Goal: Find specific page/section: Find specific page/section

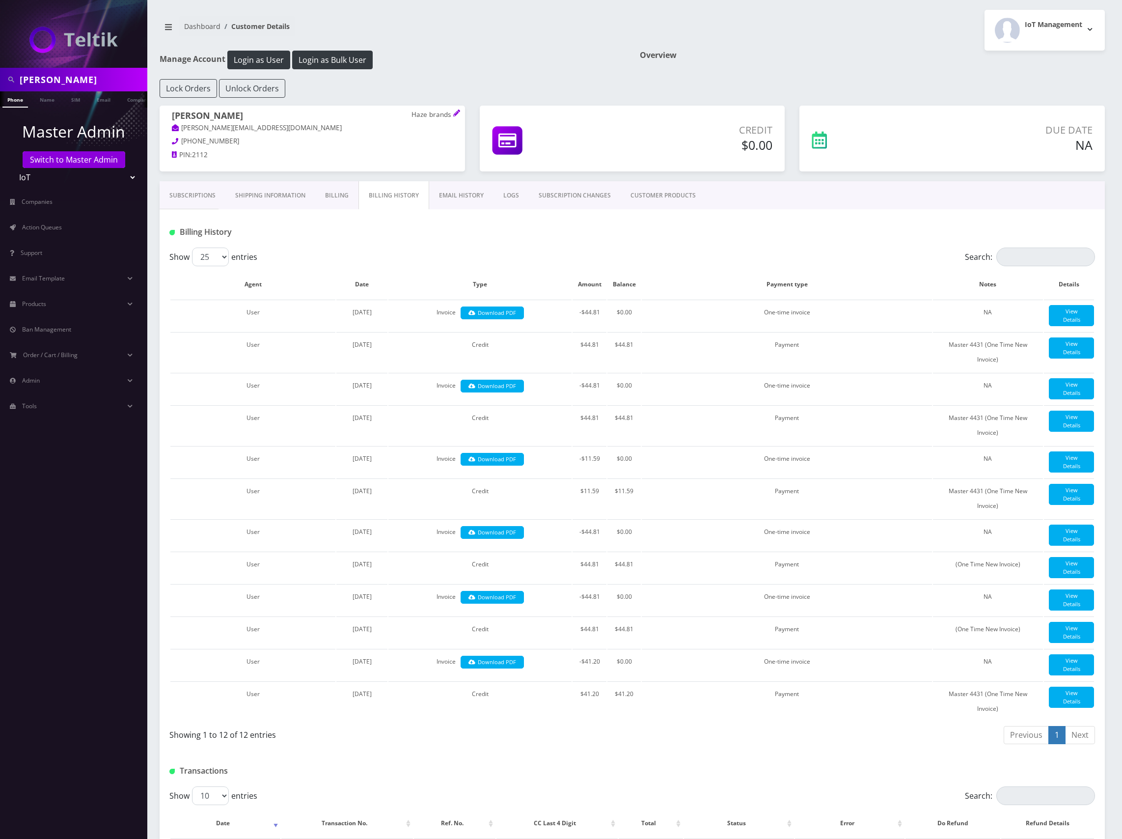
scroll to position [224, 0]
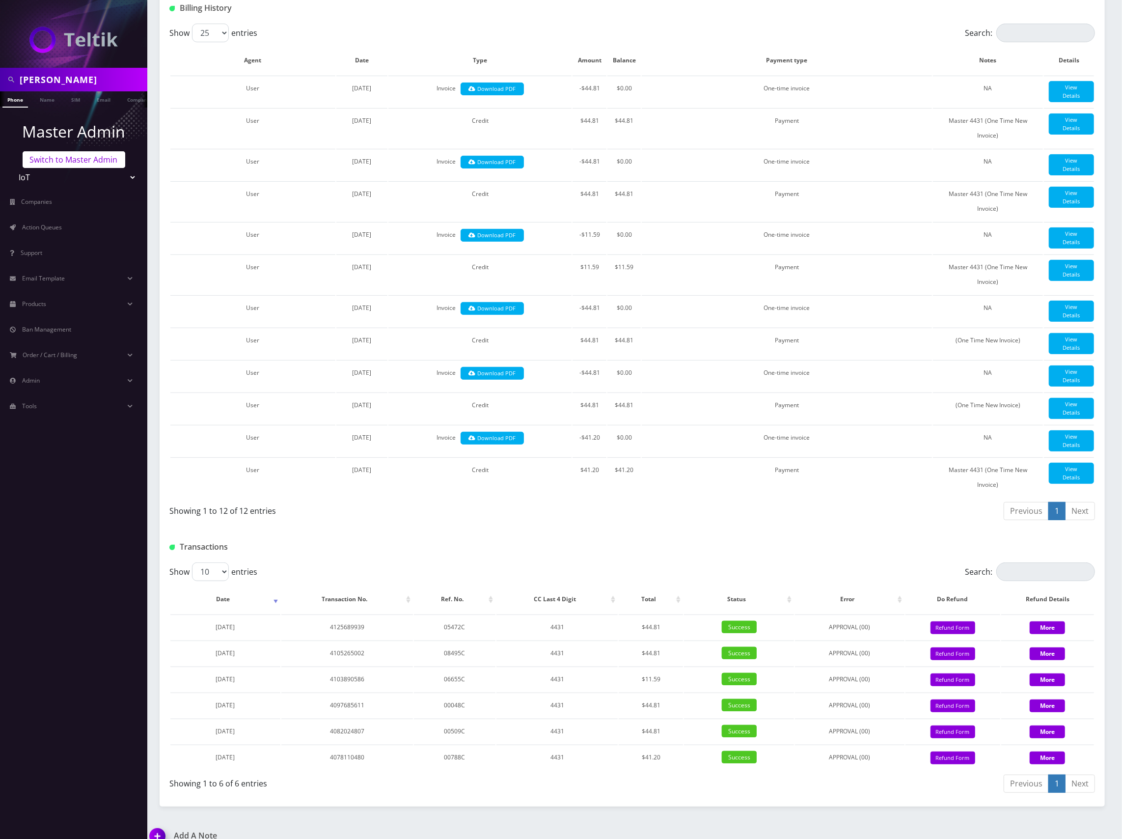
click at [68, 158] on link "Switch to Master Admin" at bounding box center [74, 159] width 103 height 17
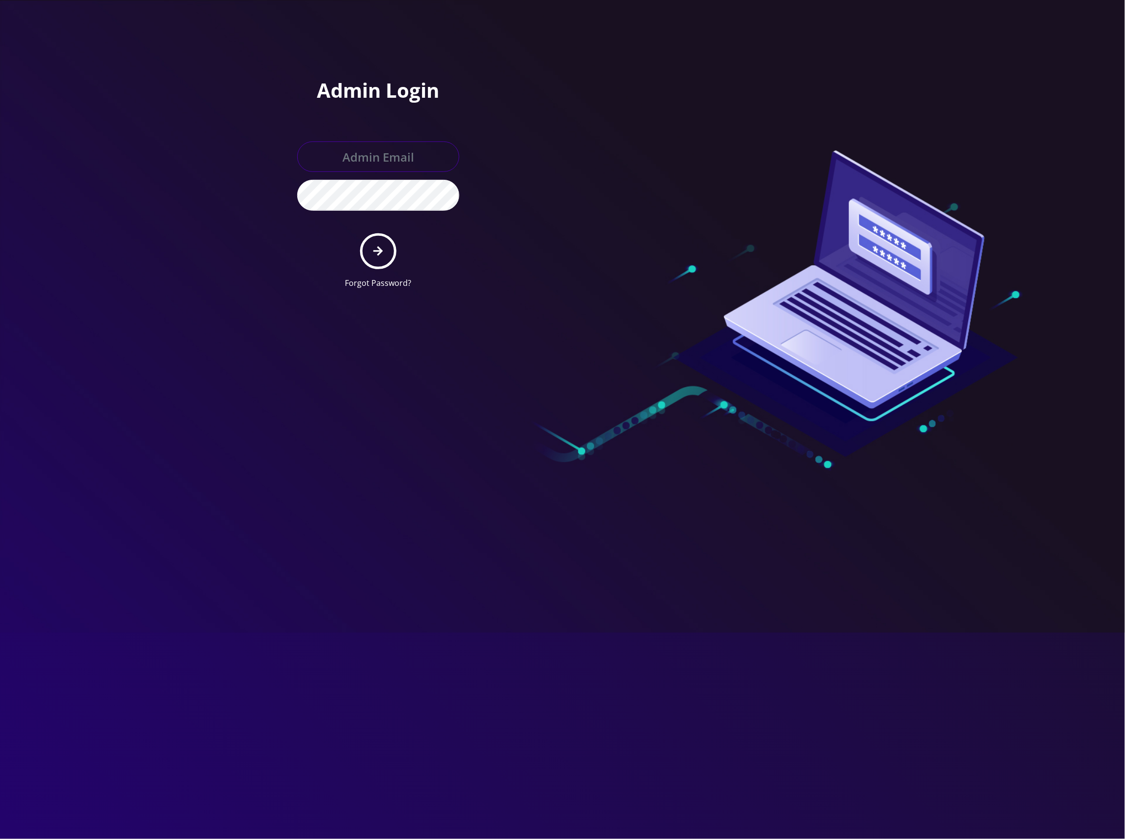
type input "master@britewireless.com"
click at [372, 253] on button "submit" at bounding box center [378, 251] width 36 height 36
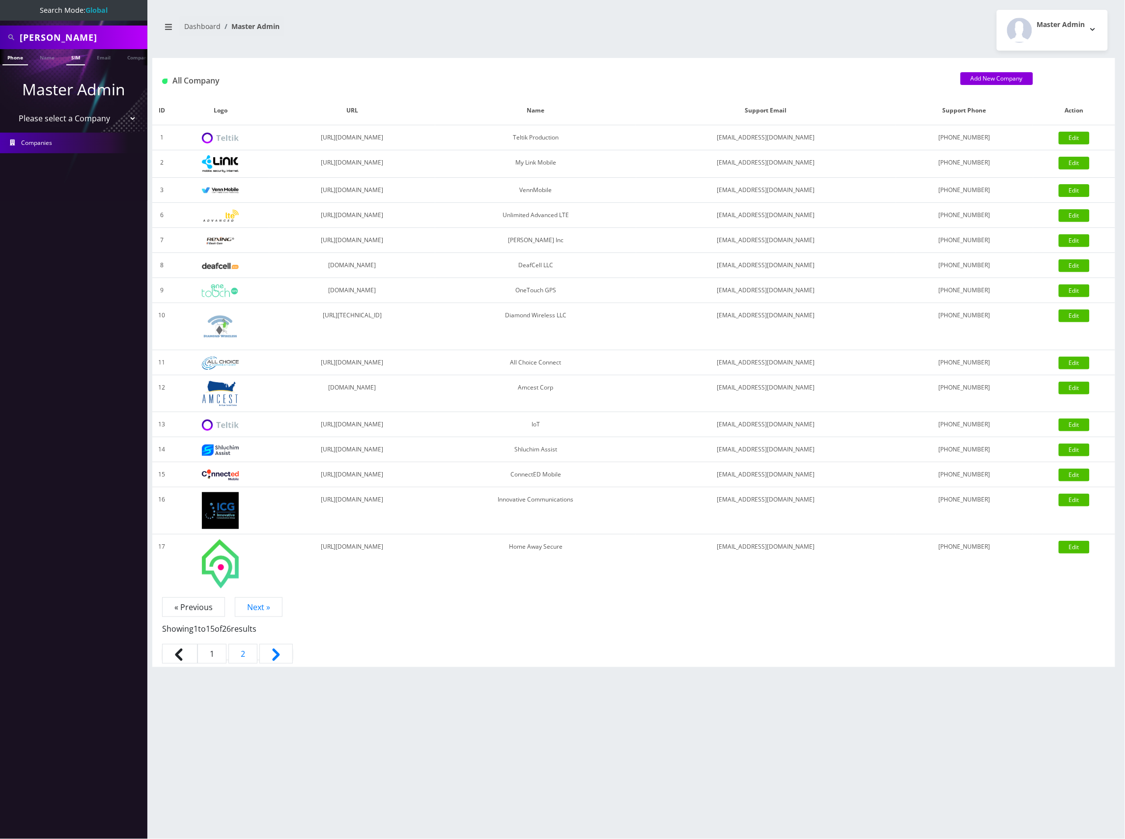
click at [75, 57] on link "SIM" at bounding box center [75, 57] width 19 height 16
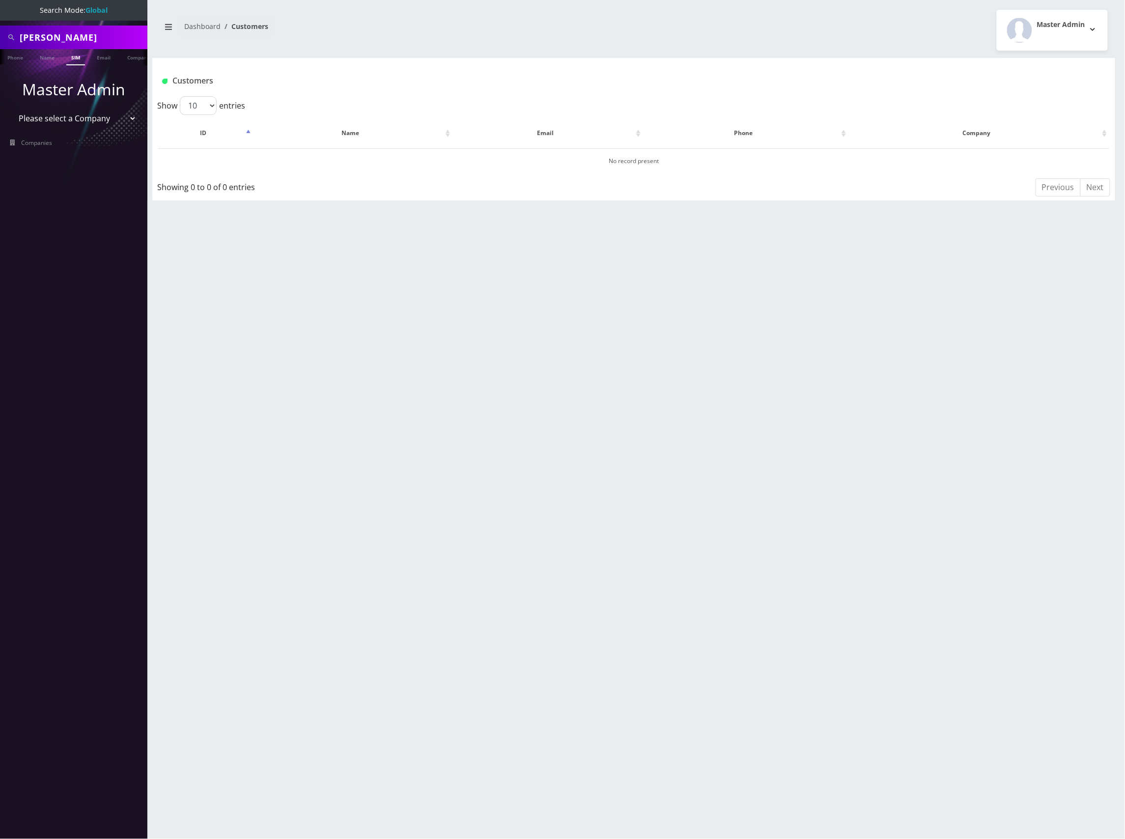
click at [68, 35] on input "carl saling" at bounding box center [82, 37] width 125 height 19
paste input "[TECHNICAL_ID]"
type input "[TECHNICAL_ID]"
click at [76, 57] on link "SIM" at bounding box center [75, 57] width 19 height 16
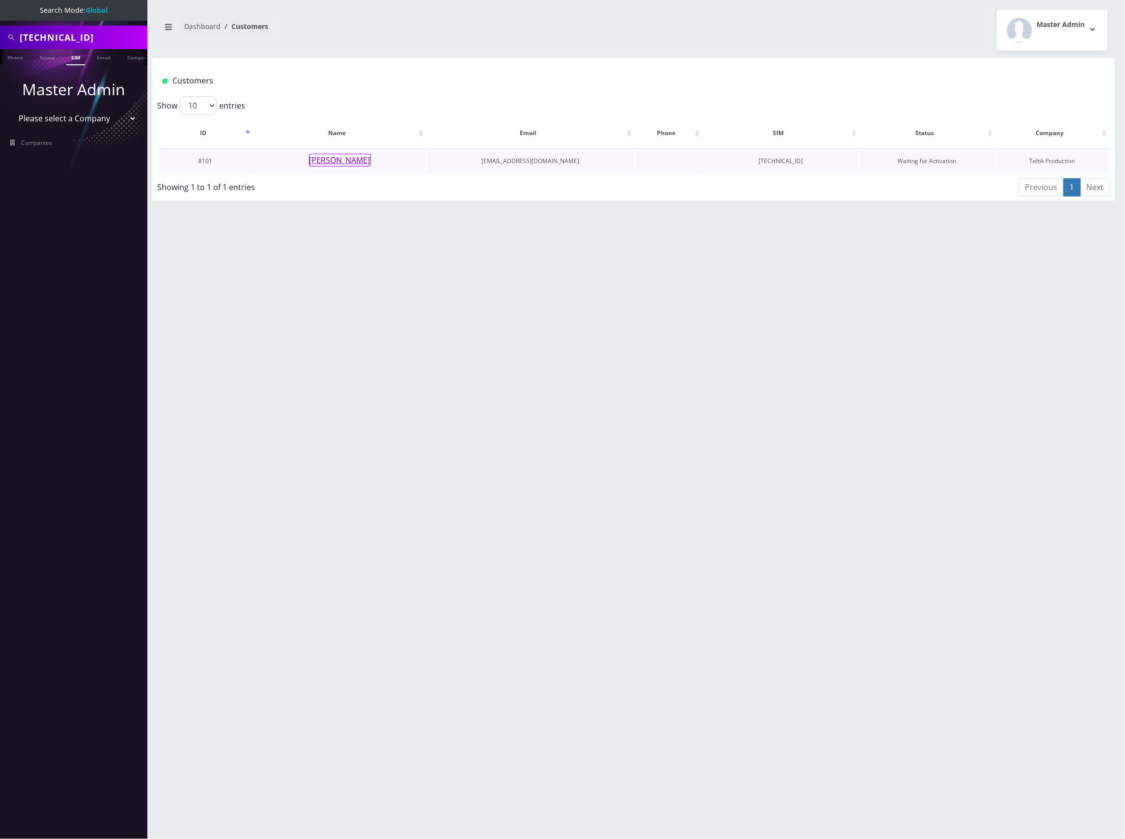
click at [363, 160] on button "[PERSON_NAME]" at bounding box center [340, 160] width 62 height 13
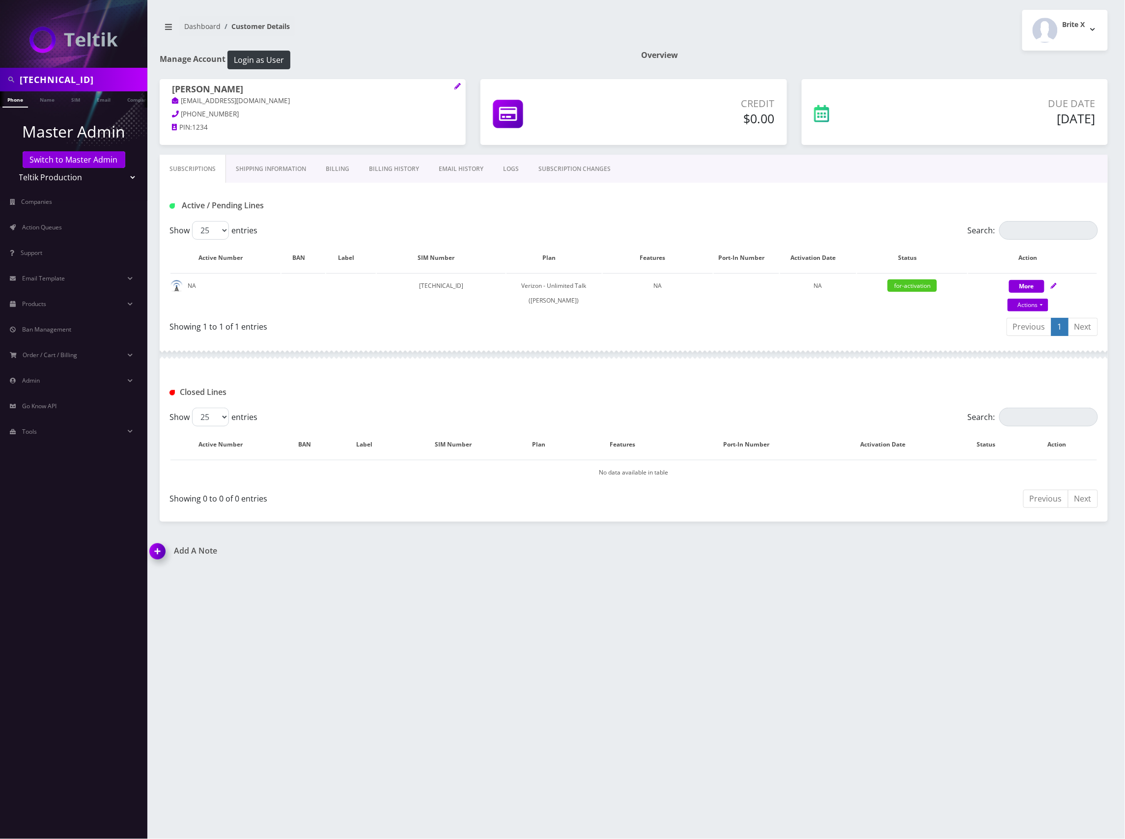
click at [541, 215] on div "Active / Pending Lines" at bounding box center [634, 202] width 948 height 38
